Goal: Task Accomplishment & Management: Use online tool/utility

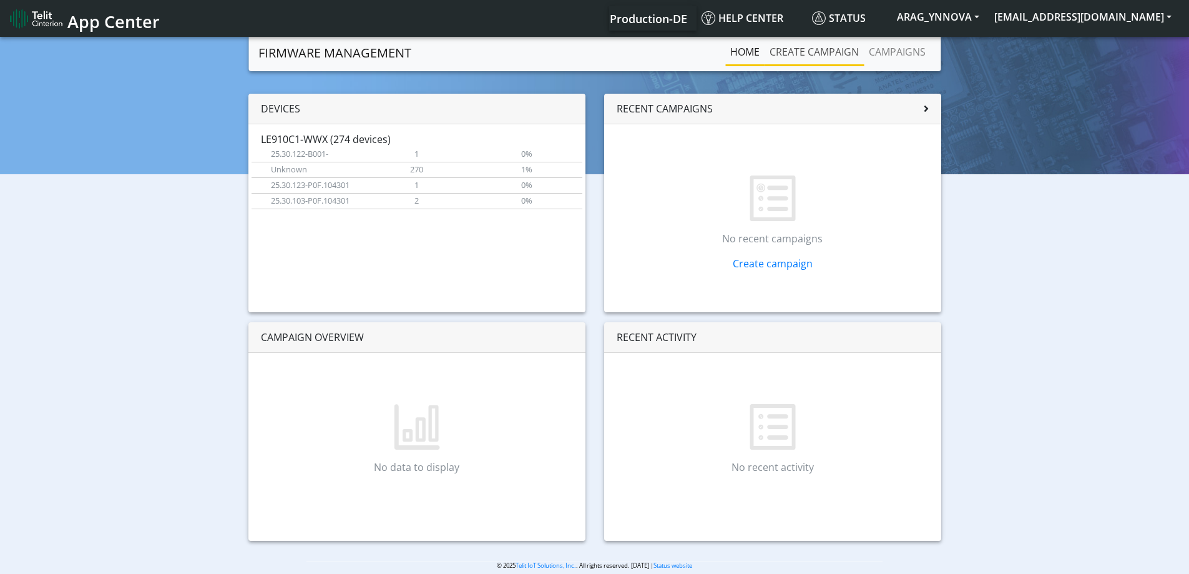
click at [811, 56] on link "Create campaign" at bounding box center [813, 51] width 99 height 25
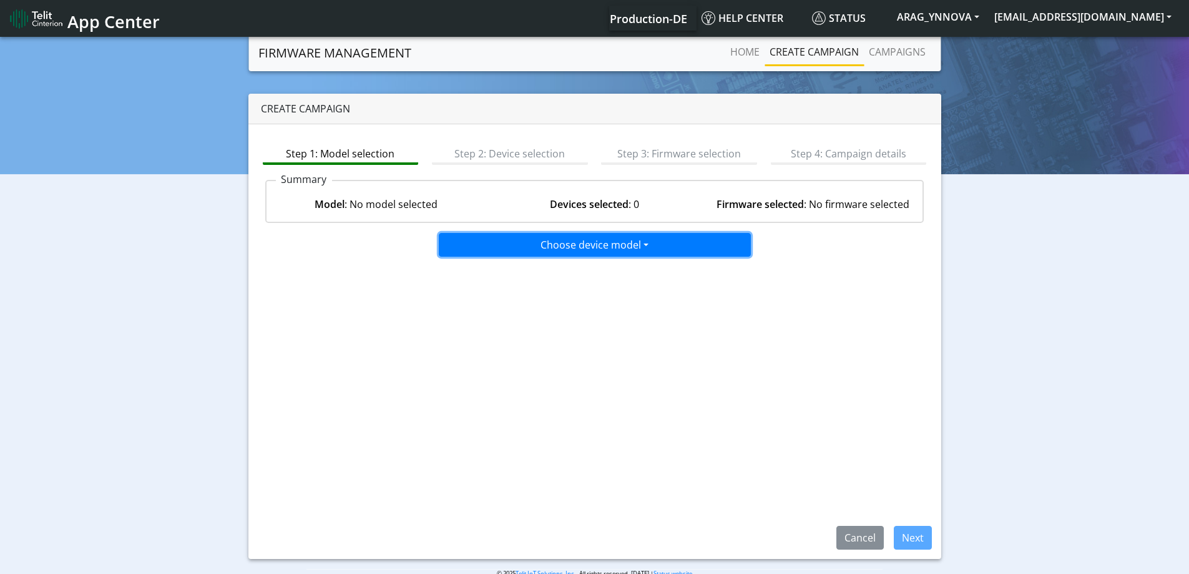
click at [555, 250] on button "Choose device model" at bounding box center [595, 245] width 312 height 24
click at [510, 295] on button "LE910C1-WWX" at bounding box center [595, 291] width 312 height 20
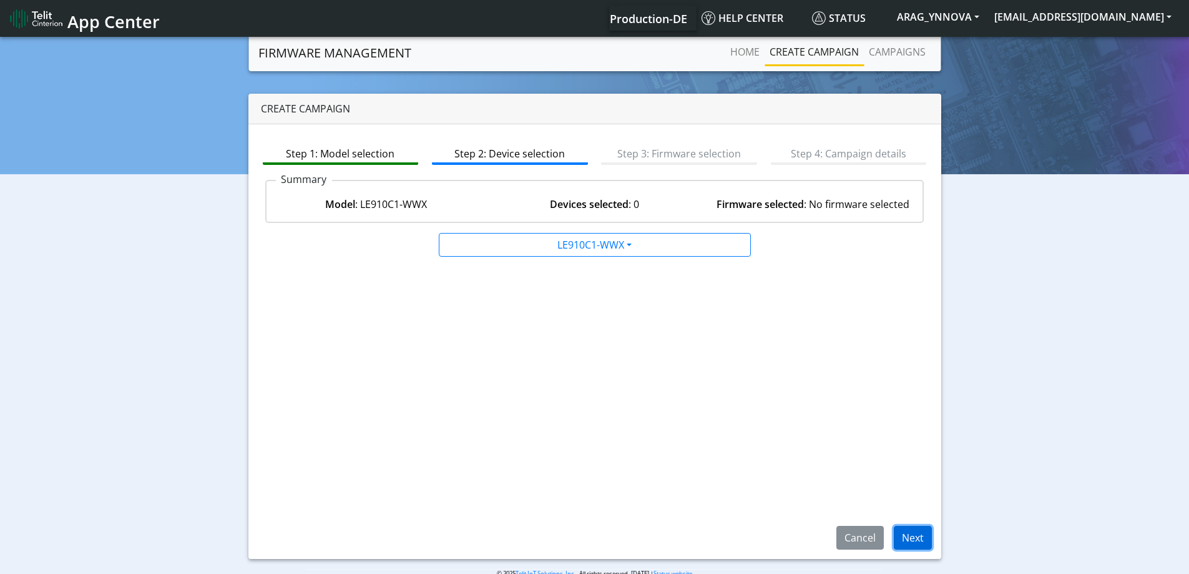
click at [909, 537] on button "Next" at bounding box center [913, 537] width 38 height 24
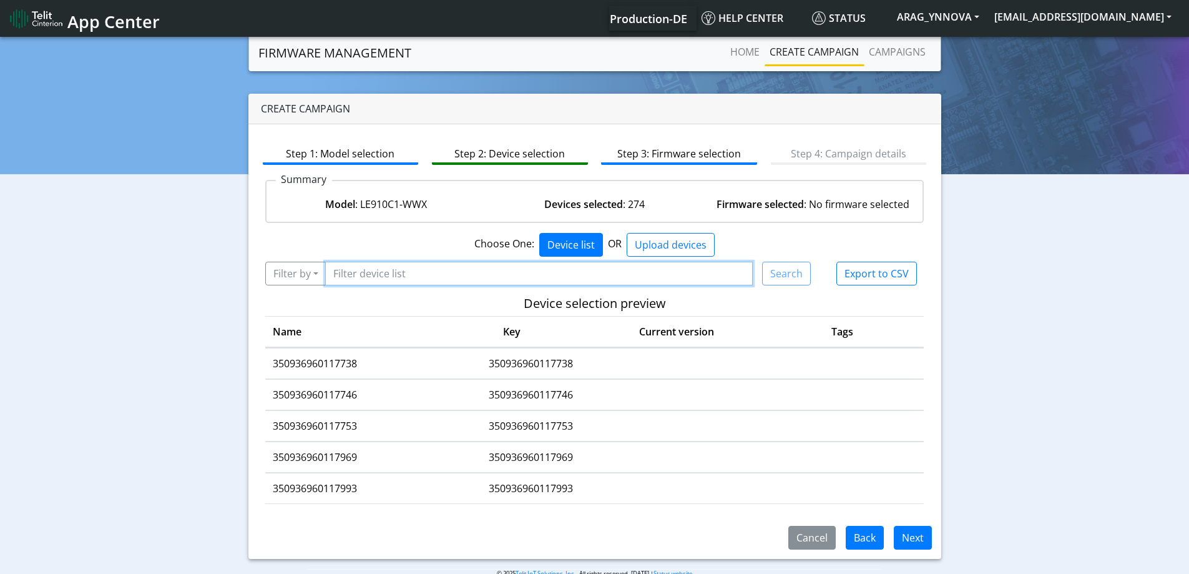
click at [522, 270] on input "Filter device list" at bounding box center [539, 273] width 428 height 24
paste input "89358151000008827852"
click at [525, 271] on input "89358151000008827852" at bounding box center [539, 273] width 428 height 24
click at [407, 275] on input "89358151000008827852" at bounding box center [539, 273] width 428 height 24
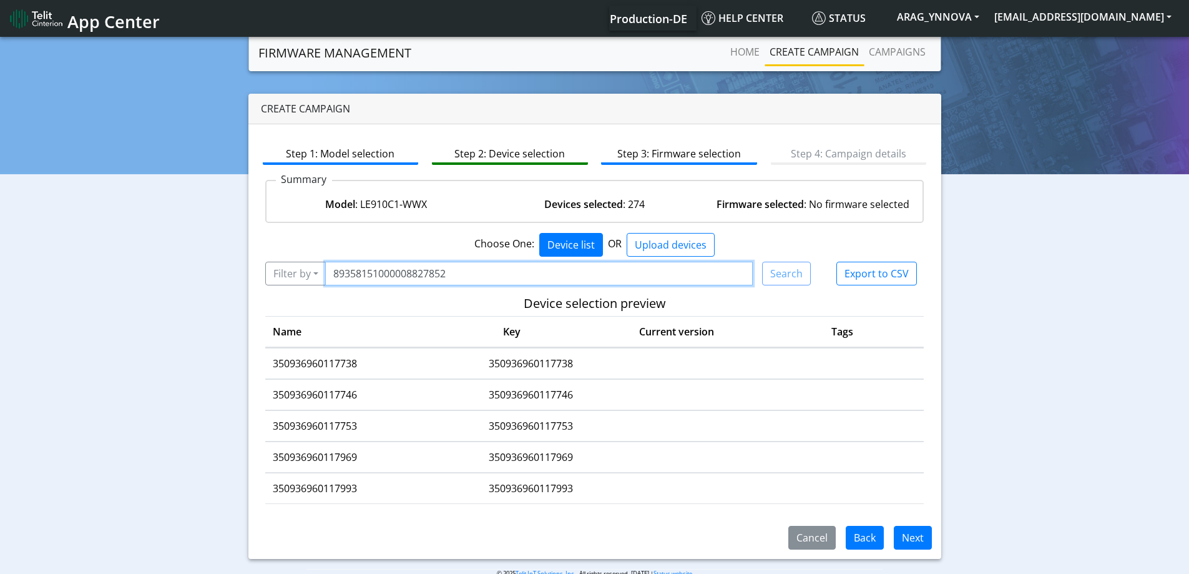
paste input "350936960163443"
type input "350936960163443"
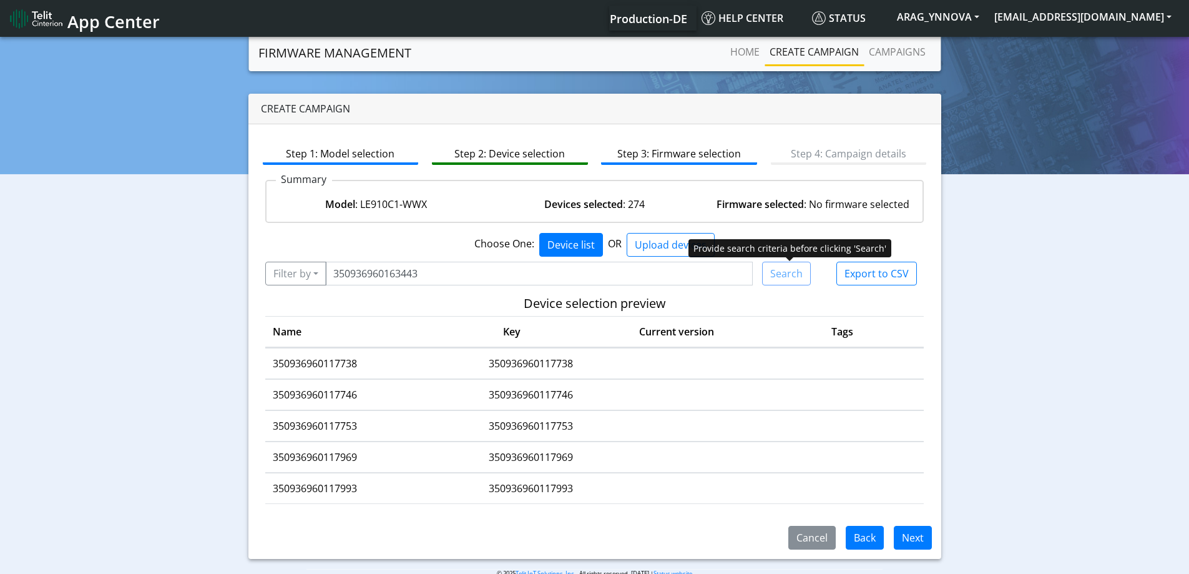
click at [789, 275] on div "Search" at bounding box center [786, 273] width 49 height 24
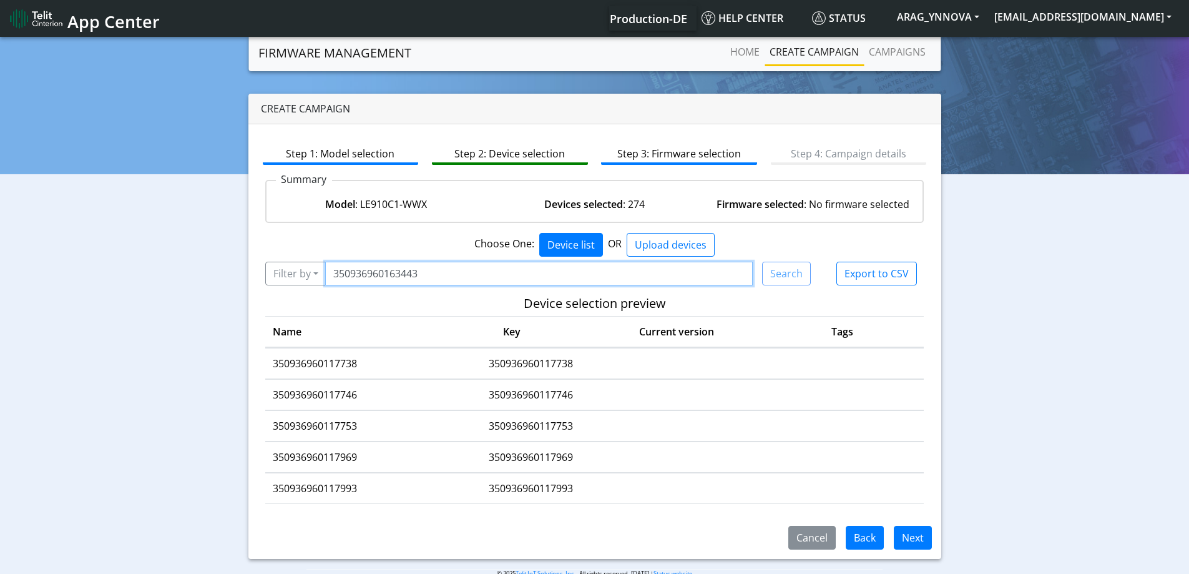
click at [519, 276] on input "350936960163443" at bounding box center [539, 273] width 428 height 24
click at [561, 250] on button "Device list" at bounding box center [571, 245] width 64 height 24
click at [434, 278] on input "Filter device list" at bounding box center [539, 273] width 428 height 24
paste input "350936960163443"
type input "350936960163443"
